Goal: Information Seeking & Learning: Learn about a topic

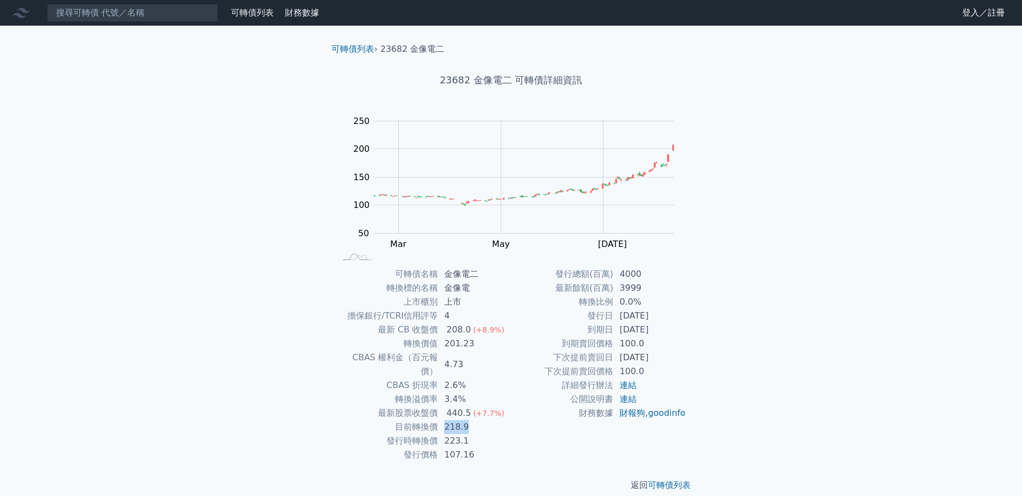
drag, startPoint x: 451, startPoint y: 414, endPoint x: 470, endPoint y: 413, distance: 19.3
click at [470, 420] on td "218.9" at bounding box center [474, 427] width 73 height 14
copy td "218.9"
drag, startPoint x: 521, startPoint y: 83, endPoint x: 610, endPoint y: 79, distance: 89.3
click at [610, 79] on h1 "23682 金像電二 可轉債詳細資訊" at bounding box center [511, 80] width 376 height 15
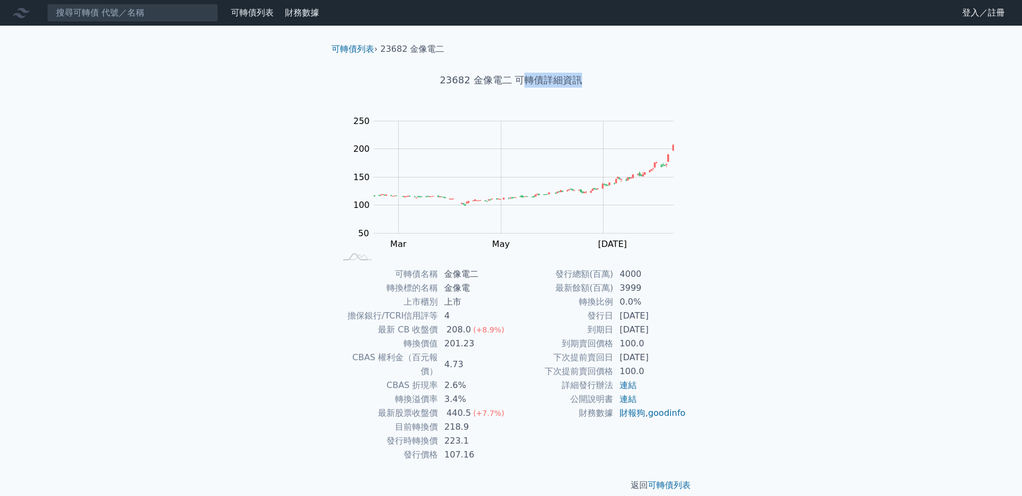
drag, startPoint x: 610, startPoint y: 79, endPoint x: 548, endPoint y: 80, distance: 62.0
click at [610, 79] on h1 "23682 金像電二 可轉債詳細資訊" at bounding box center [511, 80] width 376 height 15
drag, startPoint x: 516, startPoint y: 76, endPoint x: 595, endPoint y: 77, distance: 79.1
click at [595, 77] on h1 "23682 金像電二 可轉債詳細資訊" at bounding box center [511, 80] width 376 height 15
drag, startPoint x: 595, startPoint y: 77, endPoint x: 594, endPoint y: 84, distance: 7.5
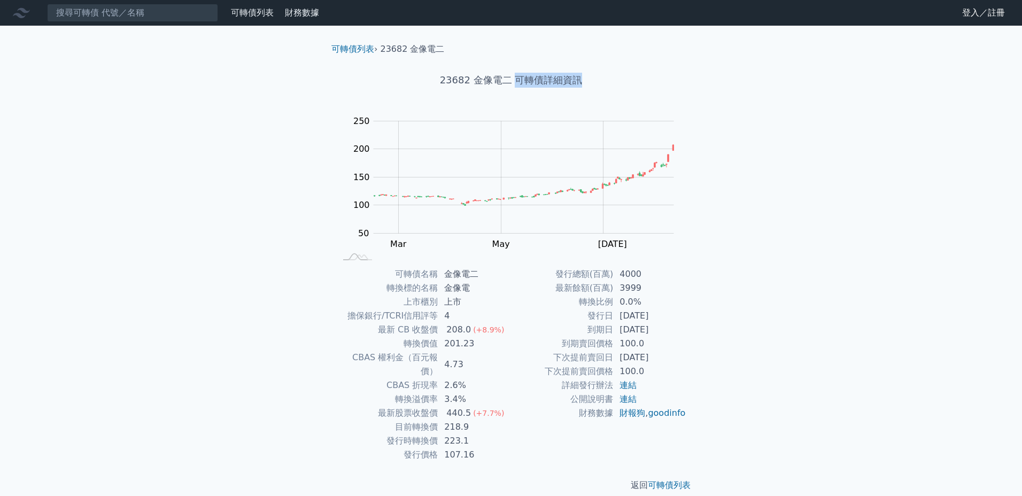
click at [595, 77] on h1 "23682 金像電二 可轉債詳細資訊" at bounding box center [511, 80] width 376 height 15
drag, startPoint x: 594, startPoint y: 84, endPoint x: 493, endPoint y: 76, distance: 101.4
click at [493, 76] on h1 "23682 金像電二 可轉債詳細資訊" at bounding box center [511, 80] width 376 height 15
drag, startPoint x: 433, startPoint y: 75, endPoint x: 610, endPoint y: 71, distance: 176.9
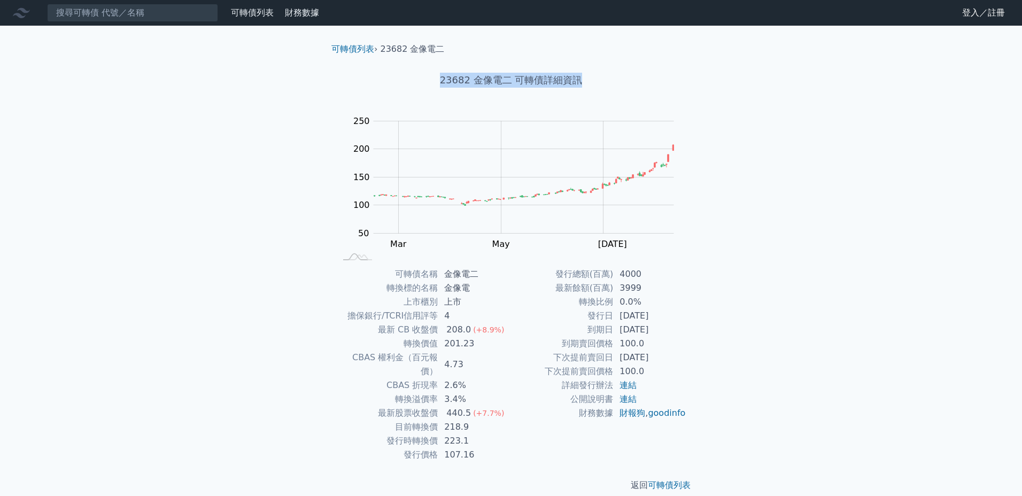
click at [610, 71] on div "23682 金像電二 可轉債詳細資訊" at bounding box center [511, 80] width 376 height 49
drag, startPoint x: 619, startPoint y: 75, endPoint x: 411, endPoint y: 71, distance: 208.4
click at [411, 71] on div "23682 金像電二 可轉債詳細資訊" at bounding box center [511, 80] width 376 height 49
drag, startPoint x: 411, startPoint y: 71, endPoint x: 418, endPoint y: 78, distance: 10.6
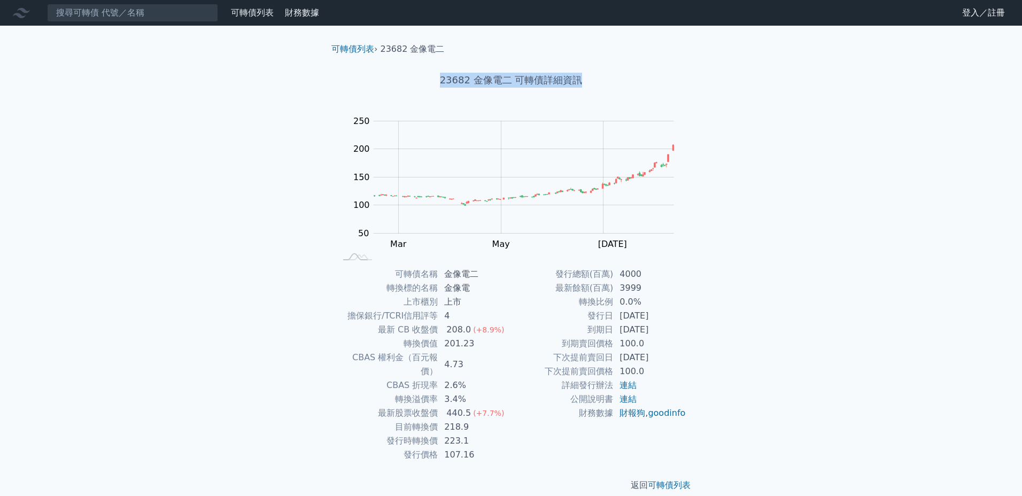
click at [411, 71] on div "23682 金像電二 可轉債詳細資訊" at bounding box center [511, 80] width 376 height 49
drag, startPoint x: 430, startPoint y: 79, endPoint x: 650, endPoint y: 76, distance: 220.7
click at [650, 76] on h1 "23682 金像電二 可轉債詳細資訊" at bounding box center [511, 80] width 376 height 15
drag, startPoint x: 616, startPoint y: 86, endPoint x: 411, endPoint y: 80, distance: 204.8
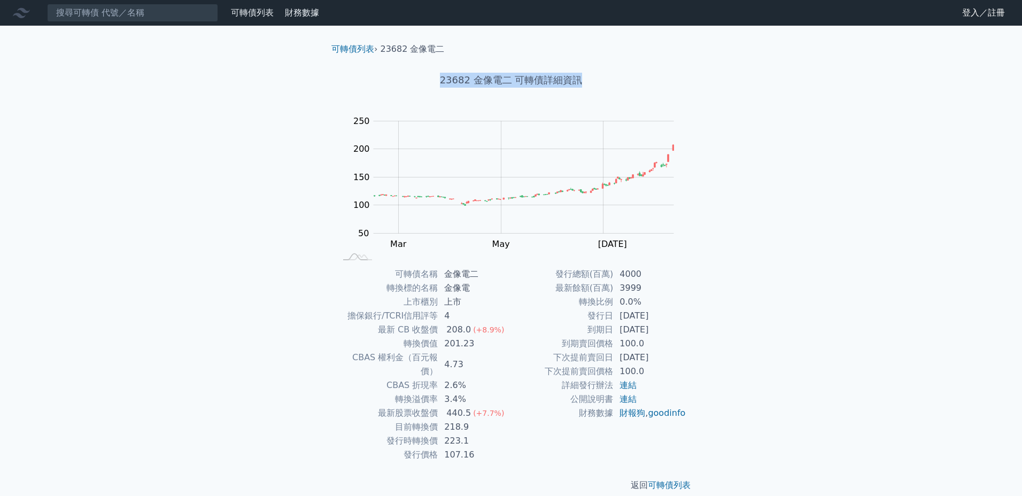
click at [411, 80] on h1 "23682 金像電二 可轉債詳細資訊" at bounding box center [511, 80] width 376 height 15
drag, startPoint x: 411, startPoint y: 80, endPoint x: 414, endPoint y: 84, distance: 5.5
click at [411, 80] on h1 "23682 金像電二 可轉債詳細資訊" at bounding box center [511, 80] width 376 height 15
drag, startPoint x: 484, startPoint y: 80, endPoint x: 603, endPoint y: 82, distance: 119.7
click at [603, 82] on h1 "23682 金像電二 可轉債詳細資訊" at bounding box center [511, 80] width 376 height 15
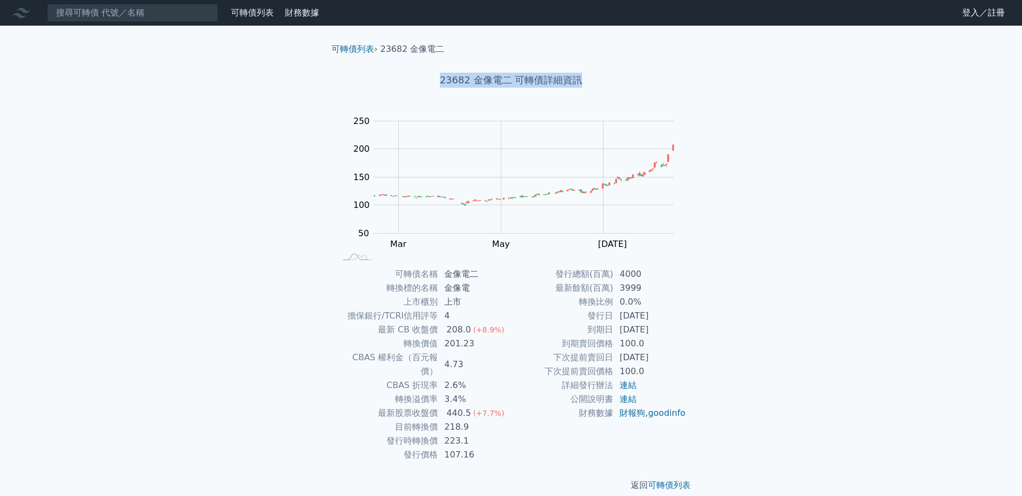
click at [603, 82] on h1 "23682 金像電二 可轉債詳細資訊" at bounding box center [511, 80] width 376 height 15
drag, startPoint x: 608, startPoint y: 83, endPoint x: 447, endPoint y: 81, distance: 161.4
click at [447, 81] on h1 "23682 金像電二 可轉債詳細資訊" at bounding box center [511, 80] width 376 height 15
drag, startPoint x: 447, startPoint y: 81, endPoint x: 750, endPoint y: 40, distance: 306.2
click at [447, 81] on h1 "23682 金像電二 可轉債詳細資訊" at bounding box center [511, 80] width 376 height 15
